Goal: Task Accomplishment & Management: Manage account settings

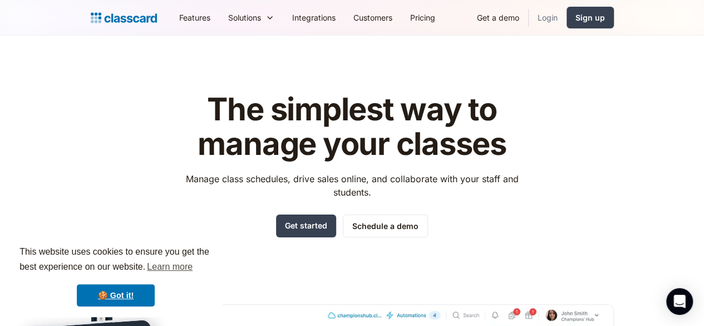
click at [567, 23] on link "Login" at bounding box center [548, 17] width 38 height 25
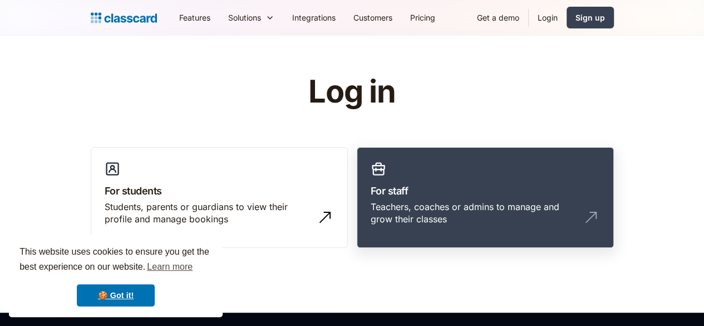
click at [422, 182] on link "For staff Teachers, coaches or admins to manage and grow their classes" at bounding box center [485, 197] width 257 height 101
